Goal: Transaction & Acquisition: Purchase product/service

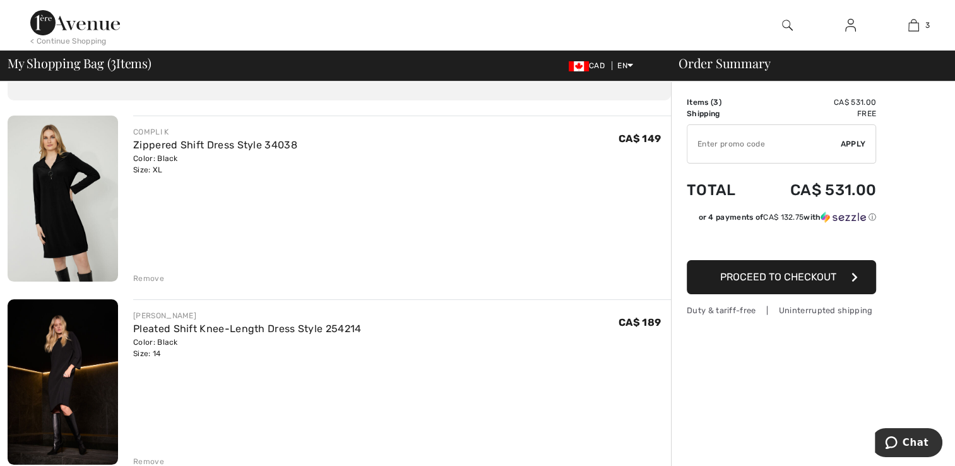
scroll to position [65, 0]
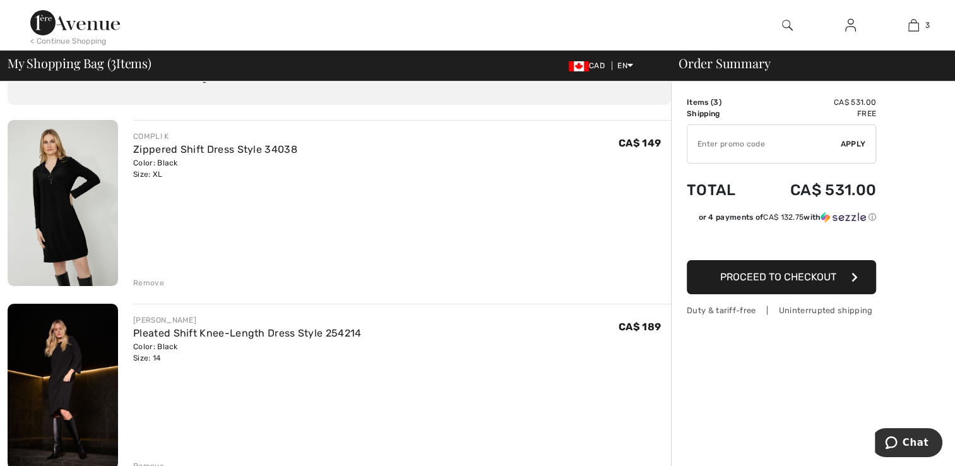
click at [155, 281] on div "Remove" at bounding box center [148, 282] width 31 height 11
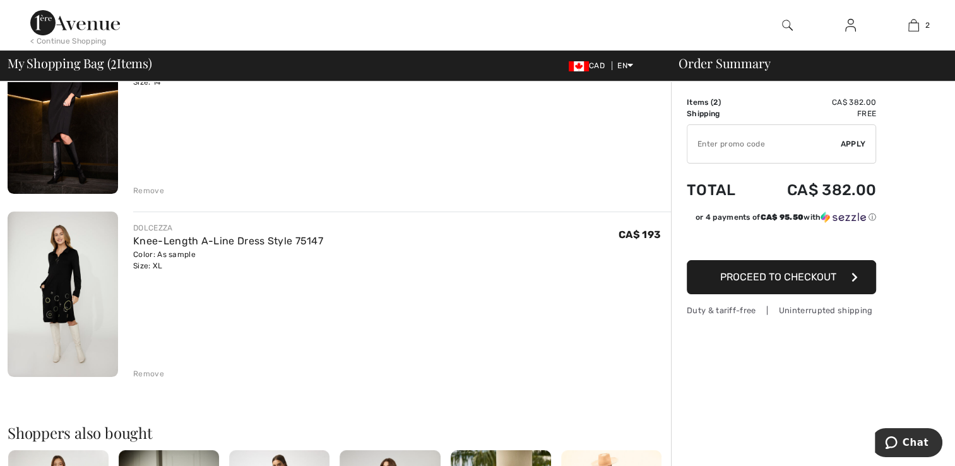
scroll to position [0, 0]
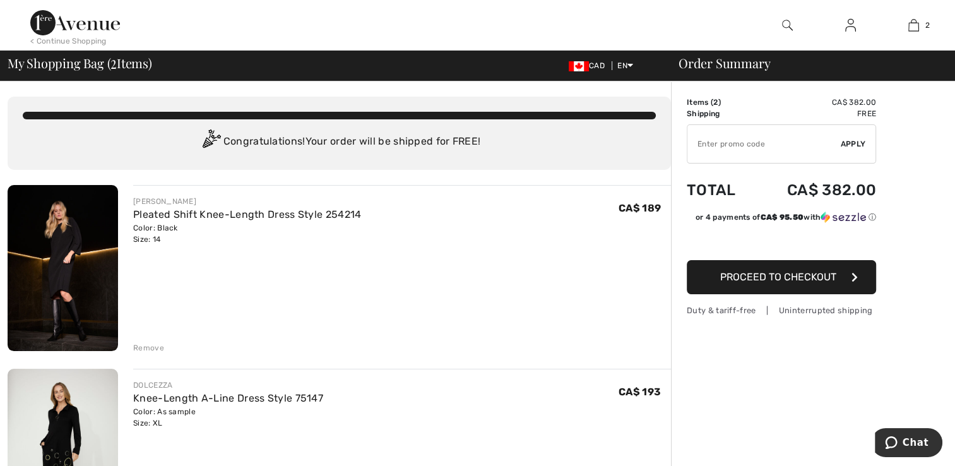
click at [756, 273] on span "Proceed to Checkout" at bounding box center [778, 277] width 116 height 12
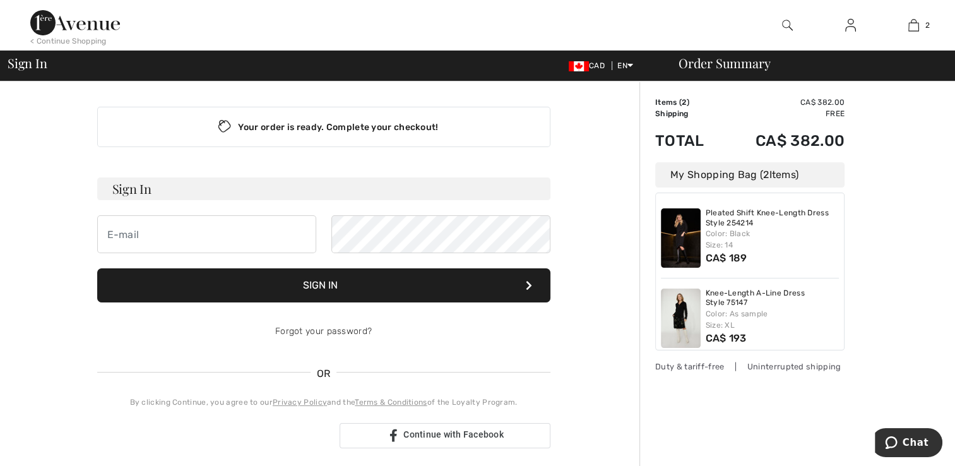
click at [423, 188] on h3 "Sign In" at bounding box center [323, 188] width 453 height 23
click at [303, 234] on input "email" at bounding box center [206, 234] width 219 height 38
type input "[EMAIL_ADDRESS][DOMAIN_NAME]"
click at [318, 283] on button "Sign In" at bounding box center [323, 285] width 453 height 34
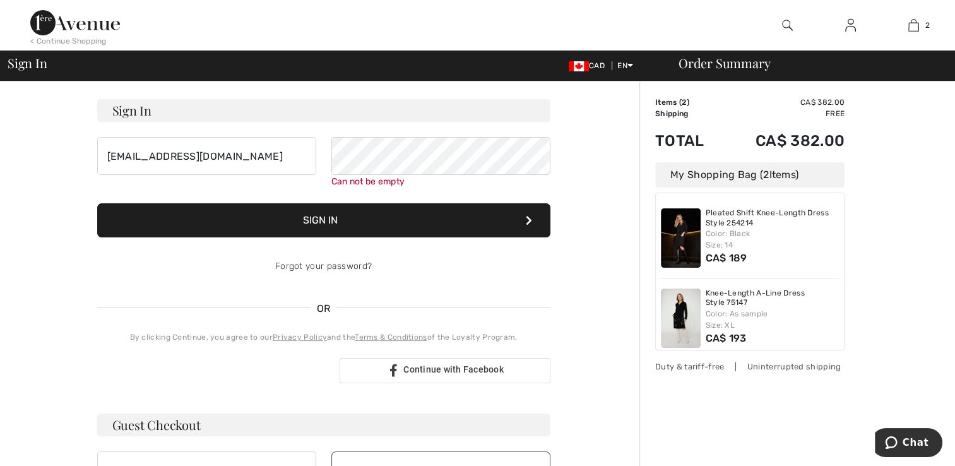
scroll to position [114, 0]
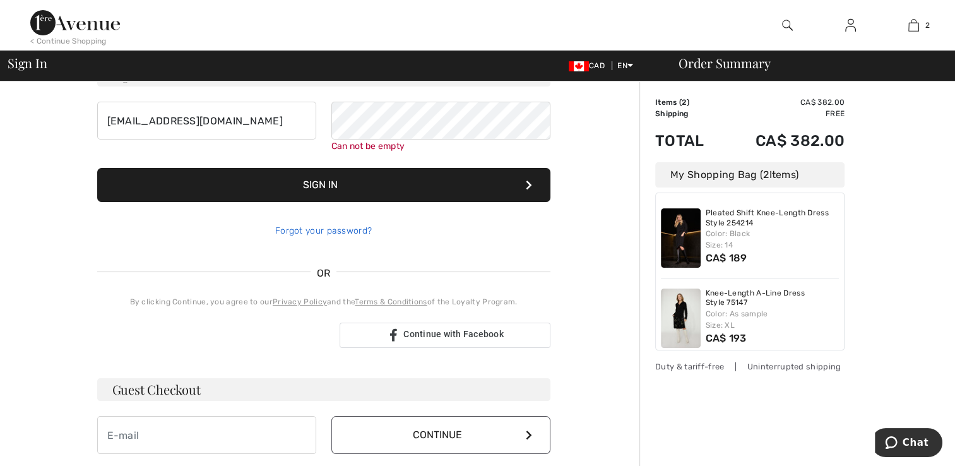
click at [336, 230] on link "Forgot your password?" at bounding box center [323, 230] width 97 height 11
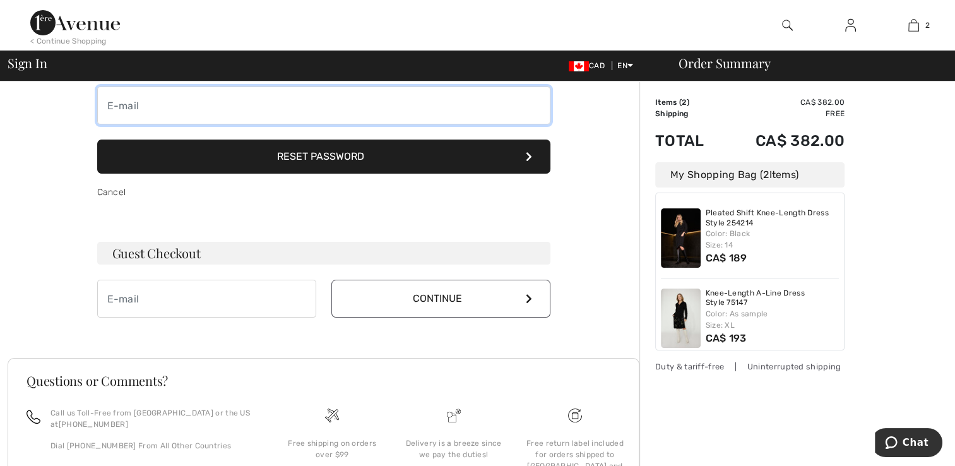
click at [241, 102] on input "email" at bounding box center [323, 105] width 453 height 38
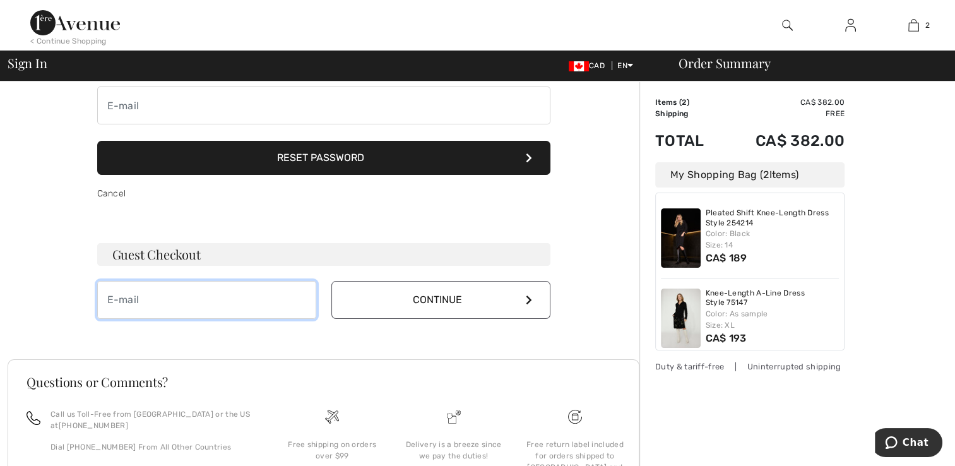
click at [119, 301] on input "email" at bounding box center [206, 300] width 219 height 38
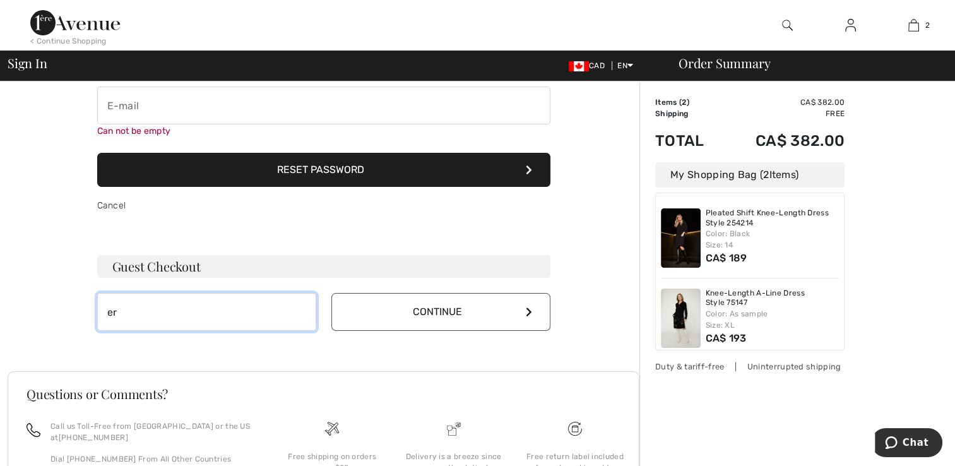
type input "[EMAIL_ADDRESS][DOMAIN_NAME]"
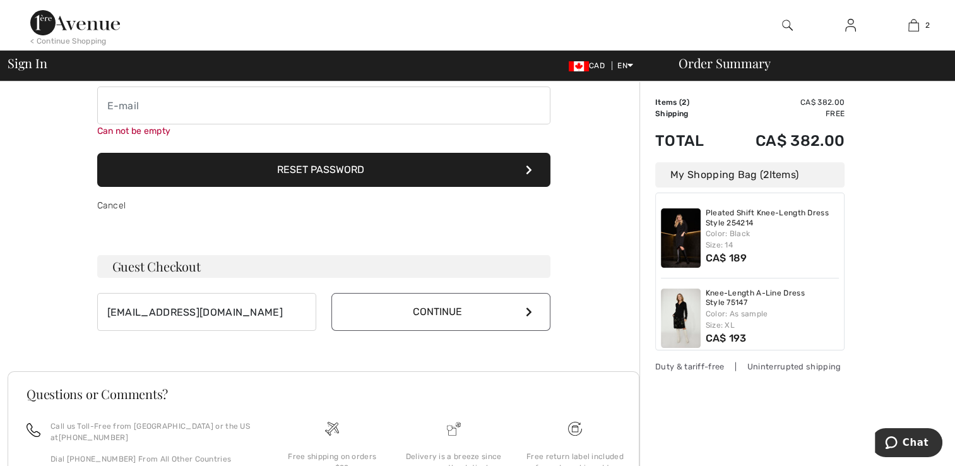
click at [362, 319] on button "Continue" at bounding box center [440, 312] width 219 height 38
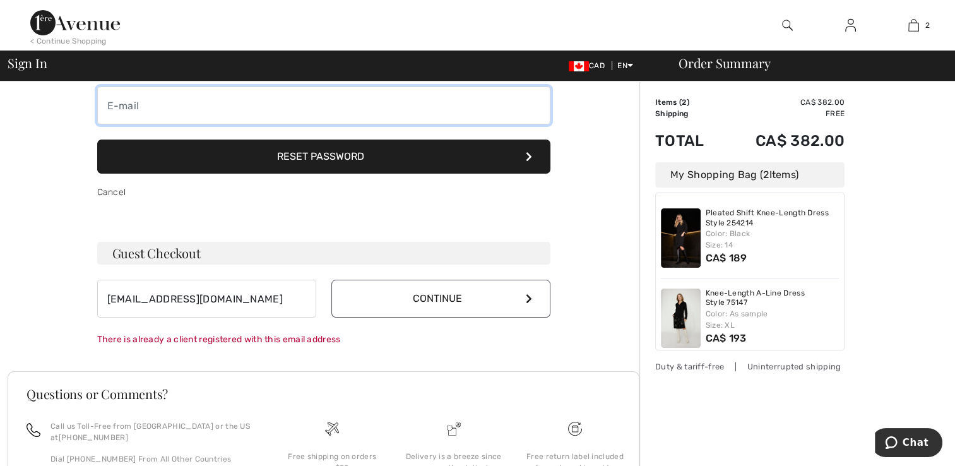
click at [335, 110] on input "email" at bounding box center [323, 105] width 453 height 38
type input "[EMAIL_ADDRESS][DOMAIN_NAME]"
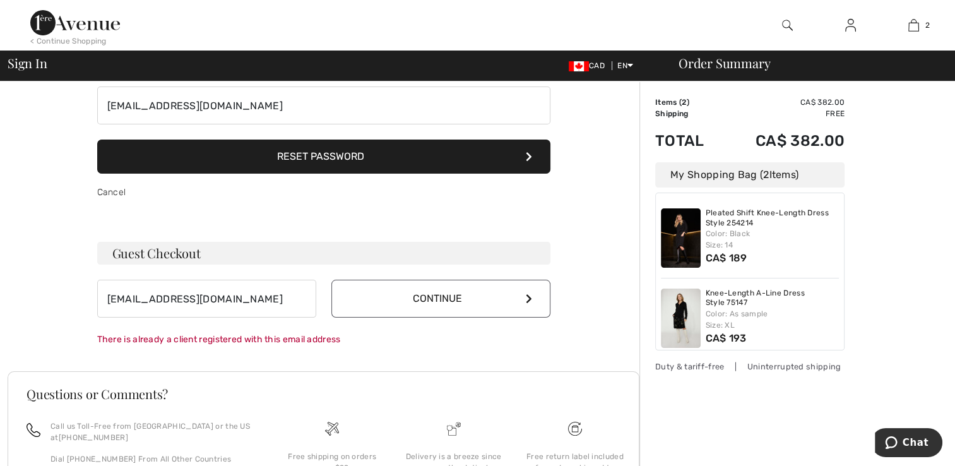
click at [333, 146] on button "Reset Password" at bounding box center [323, 157] width 453 height 34
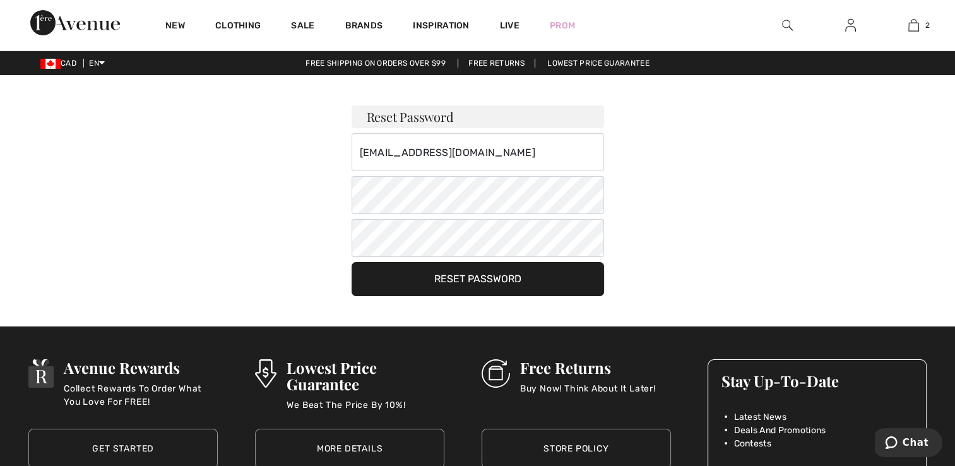
click at [492, 273] on button "Reset Password" at bounding box center [478, 279] width 253 height 34
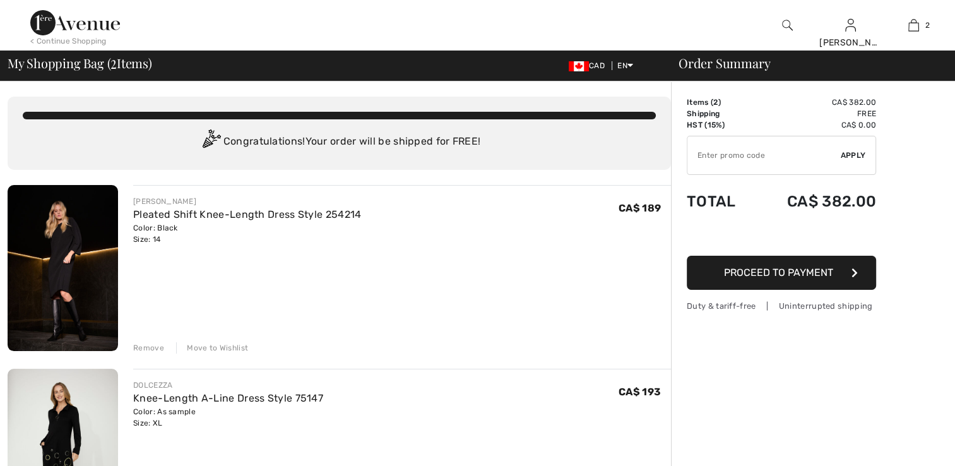
checkbox input "true"
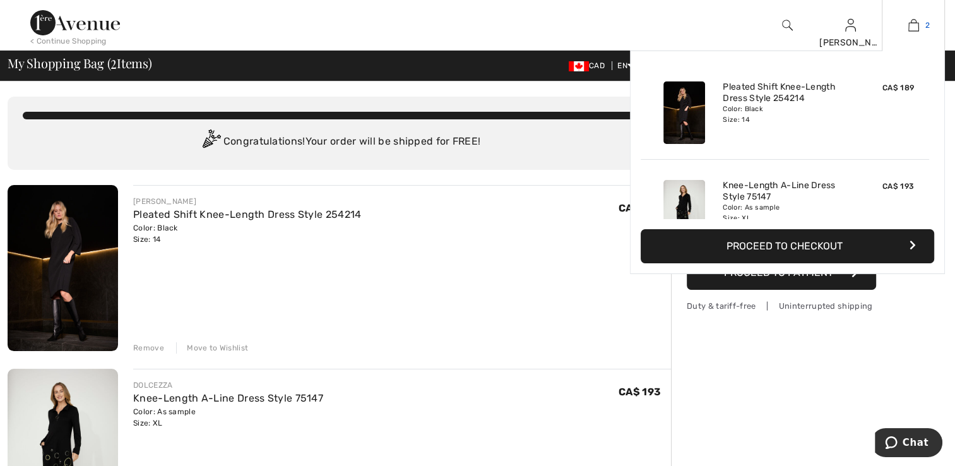
click at [922, 28] on link "2" at bounding box center [914, 25] width 62 height 15
click at [765, 246] on button "Proceed to Checkout" at bounding box center [788, 246] width 294 height 34
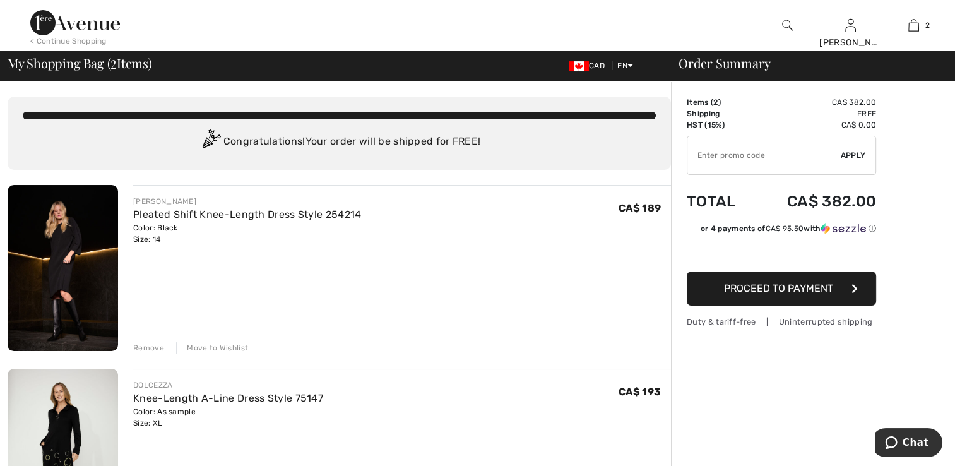
click at [833, 287] on button "Proceed to Payment" at bounding box center [781, 288] width 189 height 34
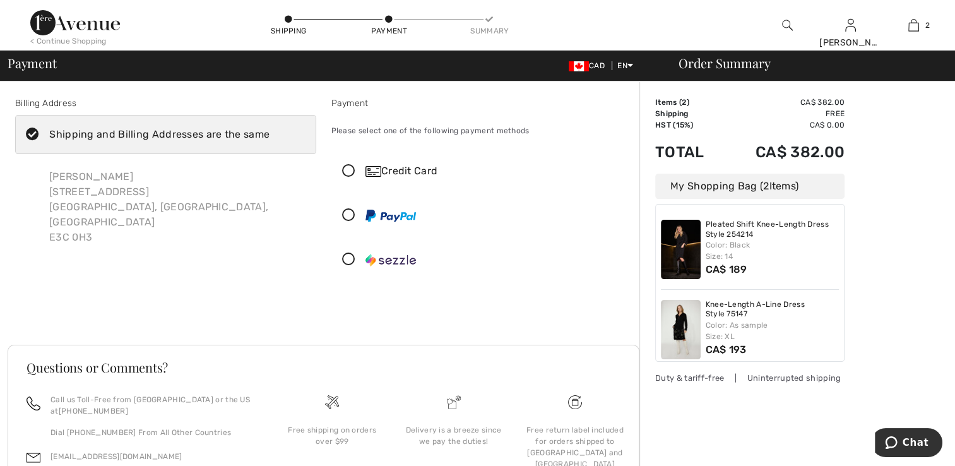
click at [350, 165] on icon at bounding box center [348, 171] width 33 height 13
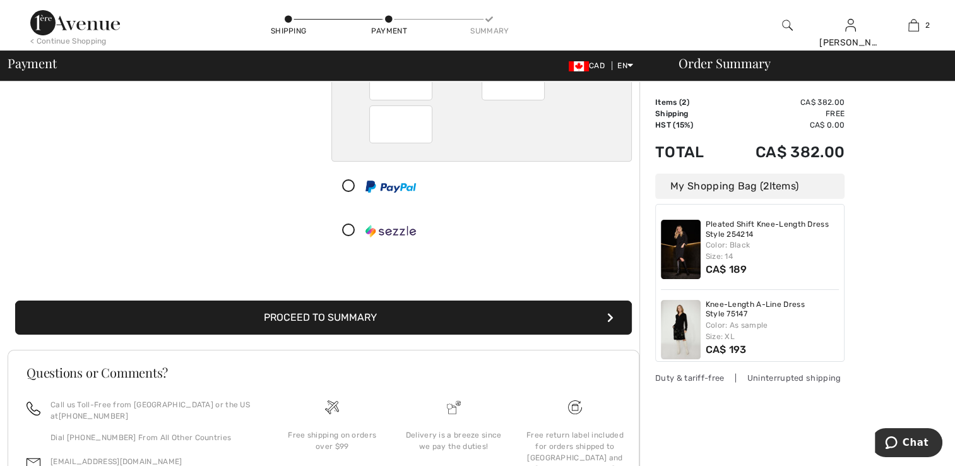
scroll to position [178, 0]
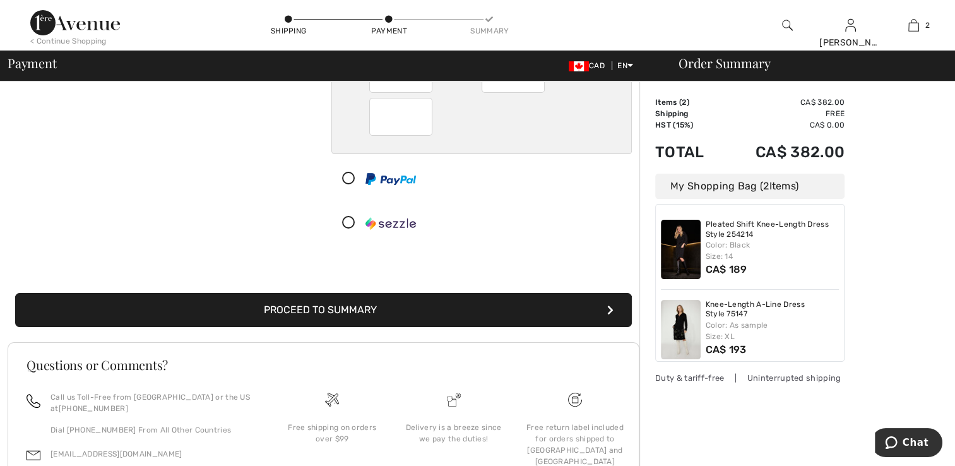
click at [611, 309] on icon "submit" at bounding box center [610, 310] width 6 height 10
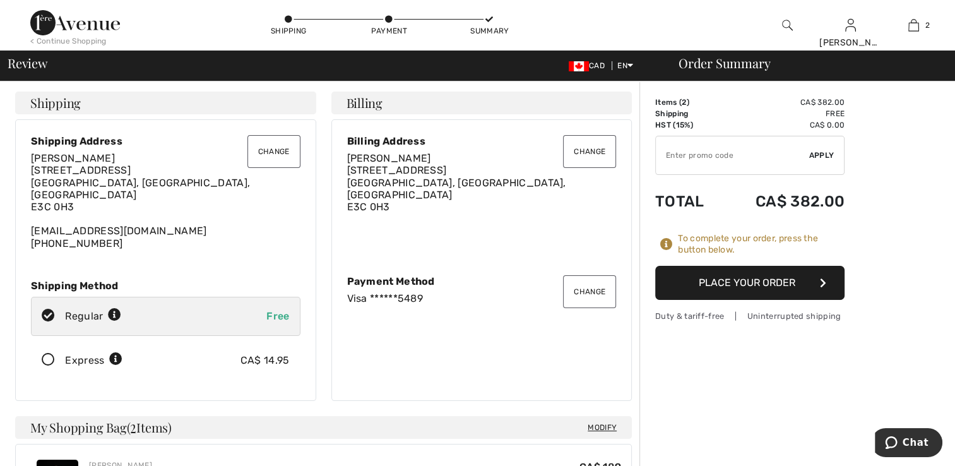
click at [287, 155] on button "Change" at bounding box center [273, 151] width 53 height 33
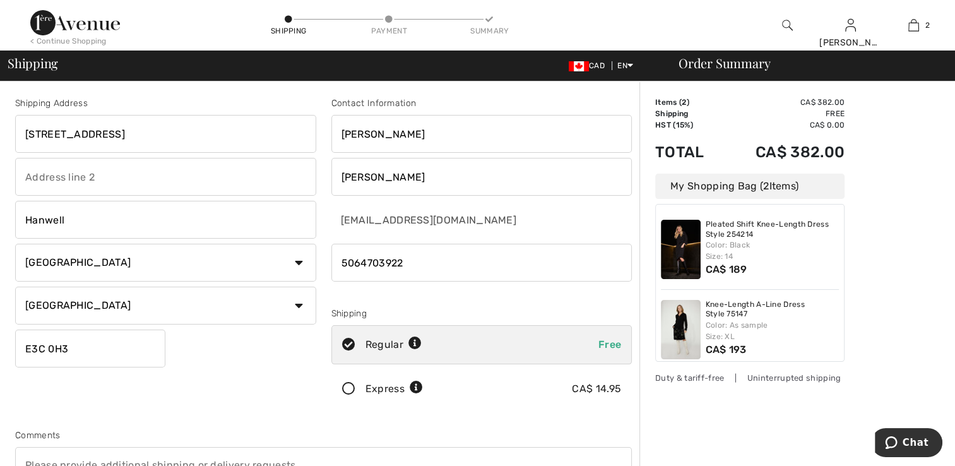
click at [231, 188] on input "text" at bounding box center [165, 177] width 301 height 38
click at [253, 140] on input "23 Golden Eagle Drive" at bounding box center [165, 134] width 301 height 38
type input "2"
type input "5 Cloyne Drive, Outer Cove, A1K0R4"
select select "NL"
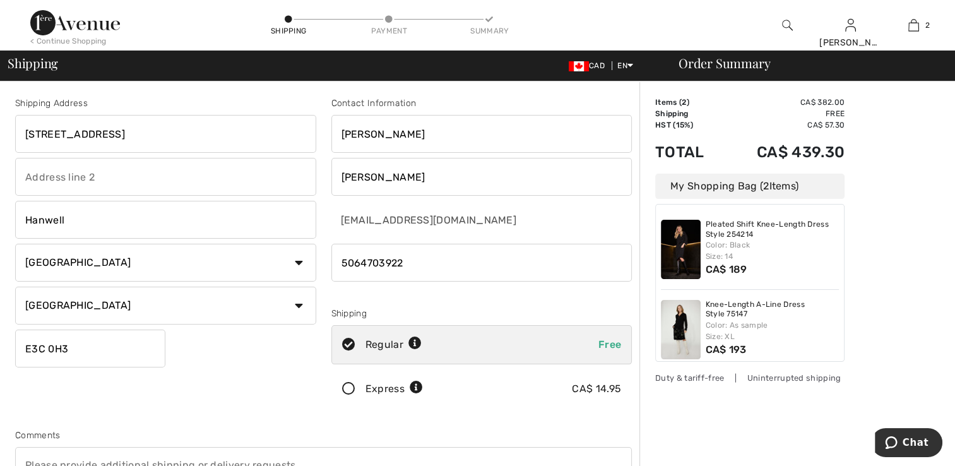
click at [174, 206] on input "Hanwell" at bounding box center [165, 220] width 301 height 38
type input "H"
type input "Outer Cove"
click at [178, 187] on input "Cloyne Drive" at bounding box center [165, 177] width 301 height 38
type input "C"
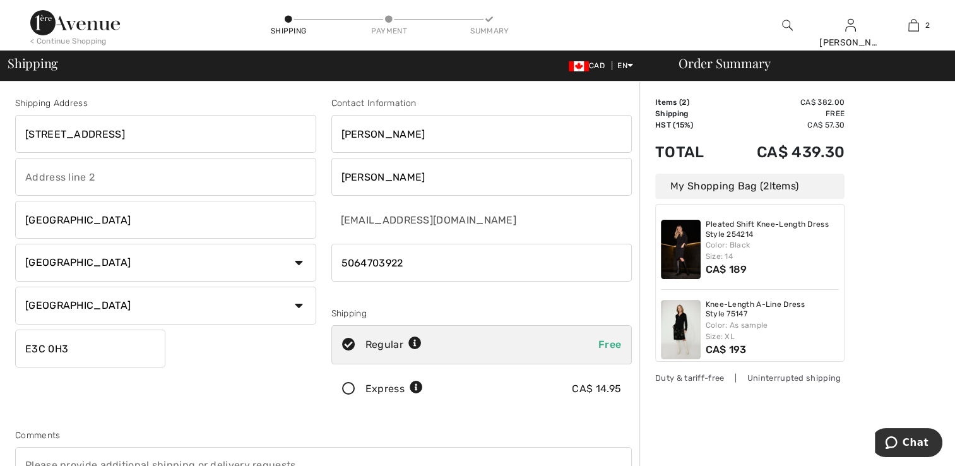
click at [208, 131] on input "5 Cloyne Drive, Outer Cove, A1K0R4" at bounding box center [165, 134] width 301 height 38
type input "[STREET_ADDRESS]"
type input "E"
type input "A1K0R4"
click at [350, 393] on icon at bounding box center [348, 389] width 33 height 13
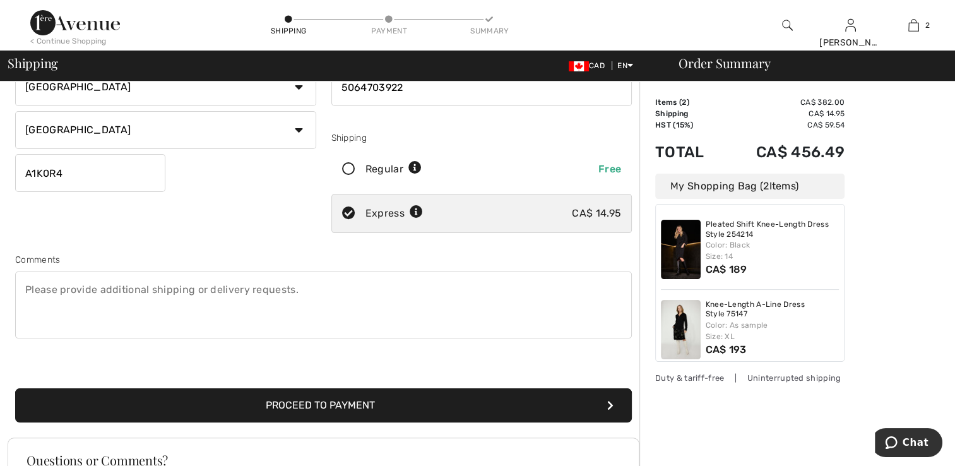
scroll to position [194, 0]
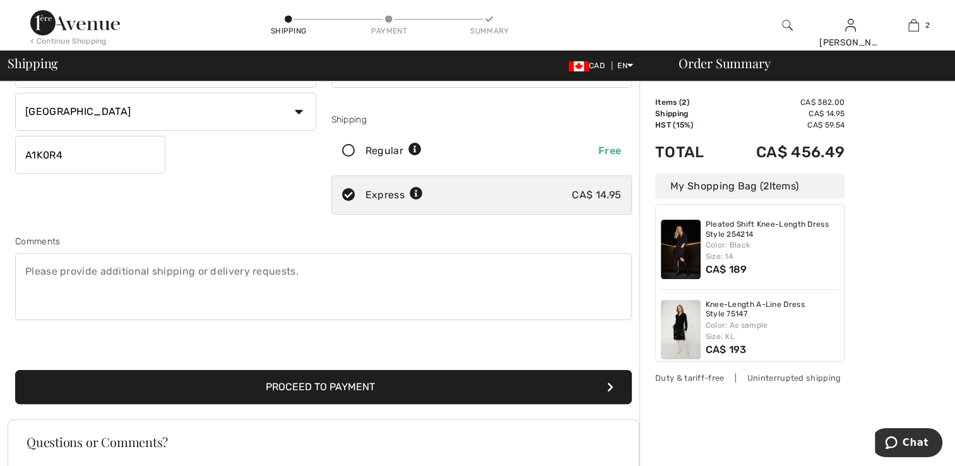
click at [518, 381] on button "Proceed to Payment" at bounding box center [323, 387] width 617 height 34
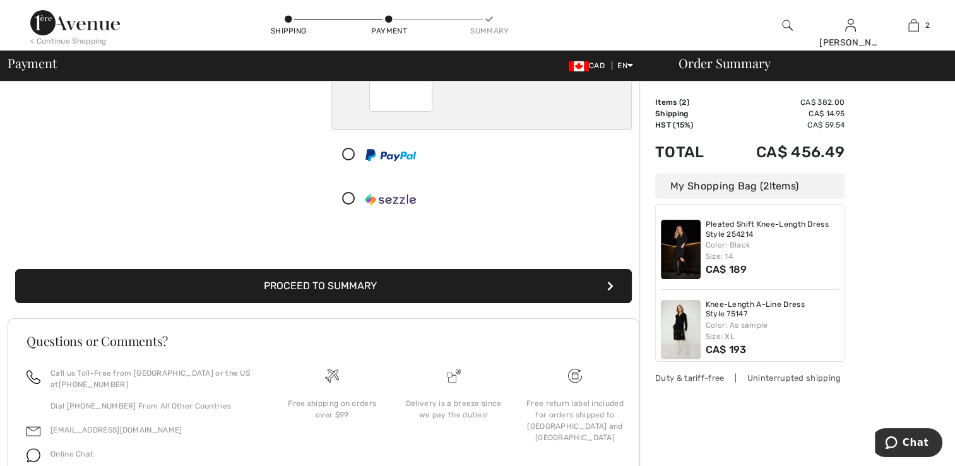
scroll to position [203, 0]
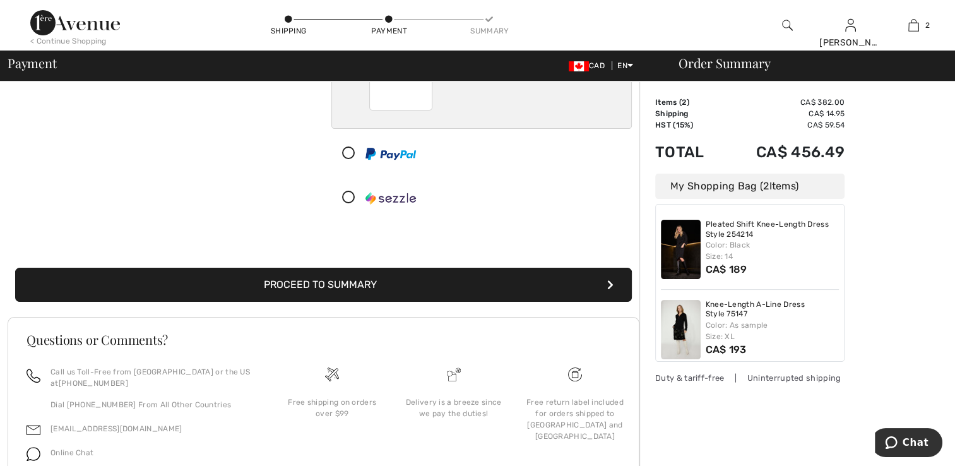
click at [590, 277] on button "Proceed to Summary" at bounding box center [323, 285] width 617 height 34
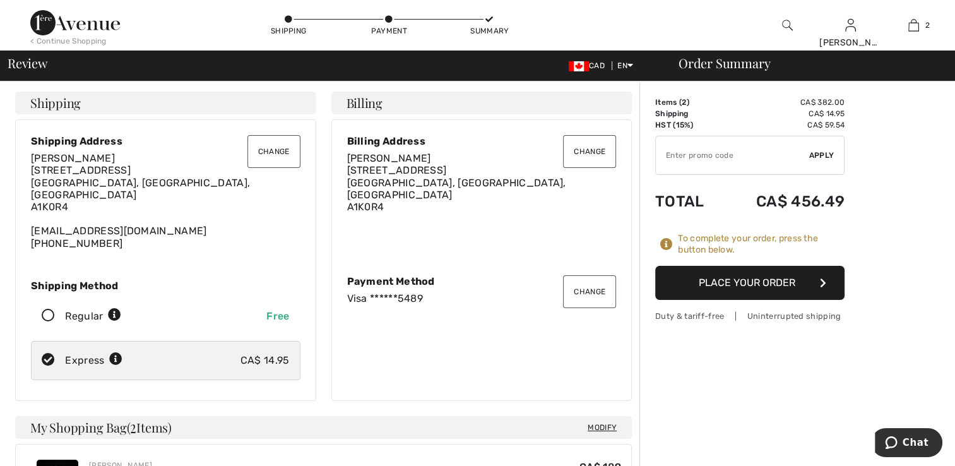
click at [768, 157] on input "TEXT" at bounding box center [732, 155] width 153 height 38
type input "NEW15"
click at [830, 155] on span "Apply" at bounding box center [821, 155] width 25 height 11
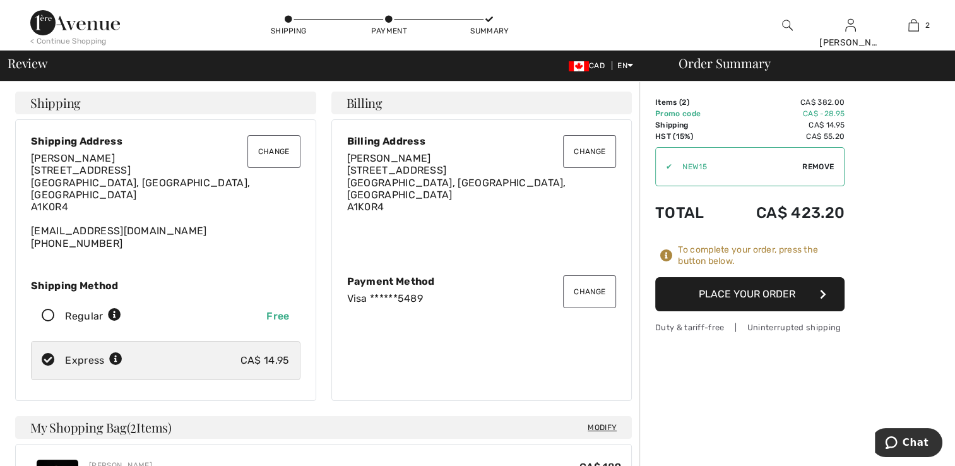
click at [822, 298] on icon "button" at bounding box center [823, 294] width 6 height 10
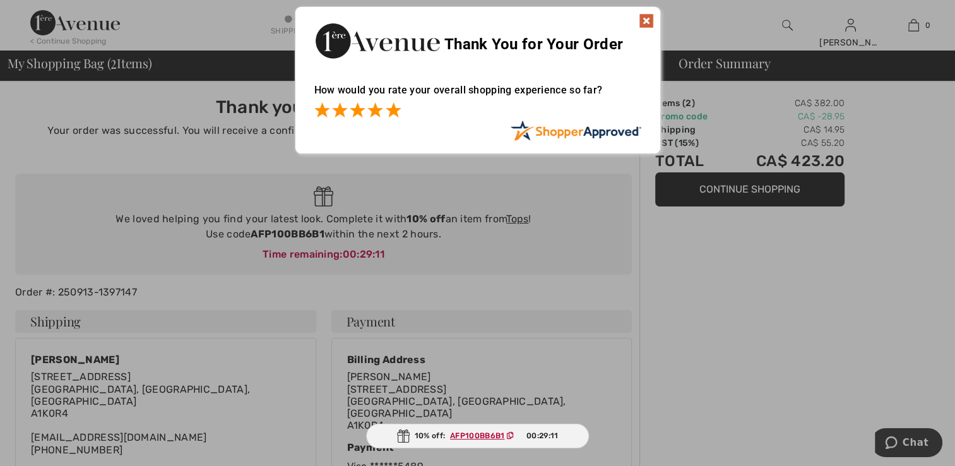
click at [390, 112] on span at bounding box center [393, 109] width 15 height 15
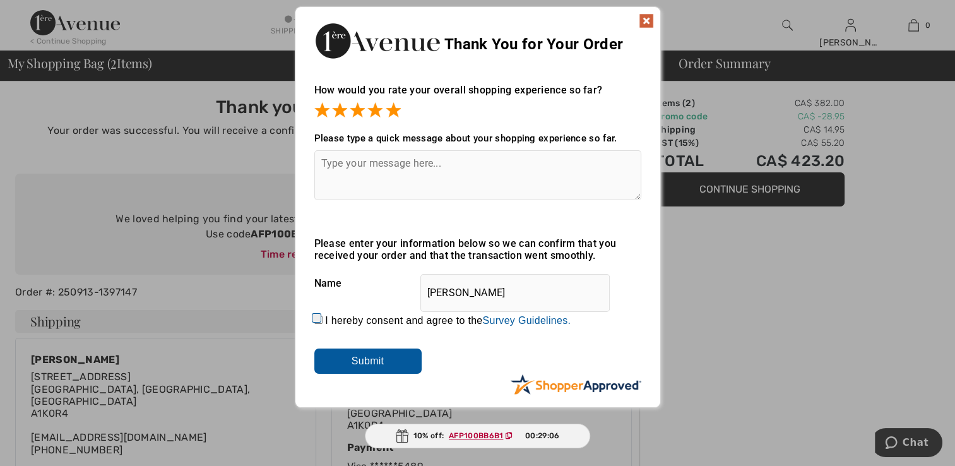
click at [650, 14] on img at bounding box center [646, 20] width 15 height 15
